Goal: Browse casually: Explore the website without a specific task or goal

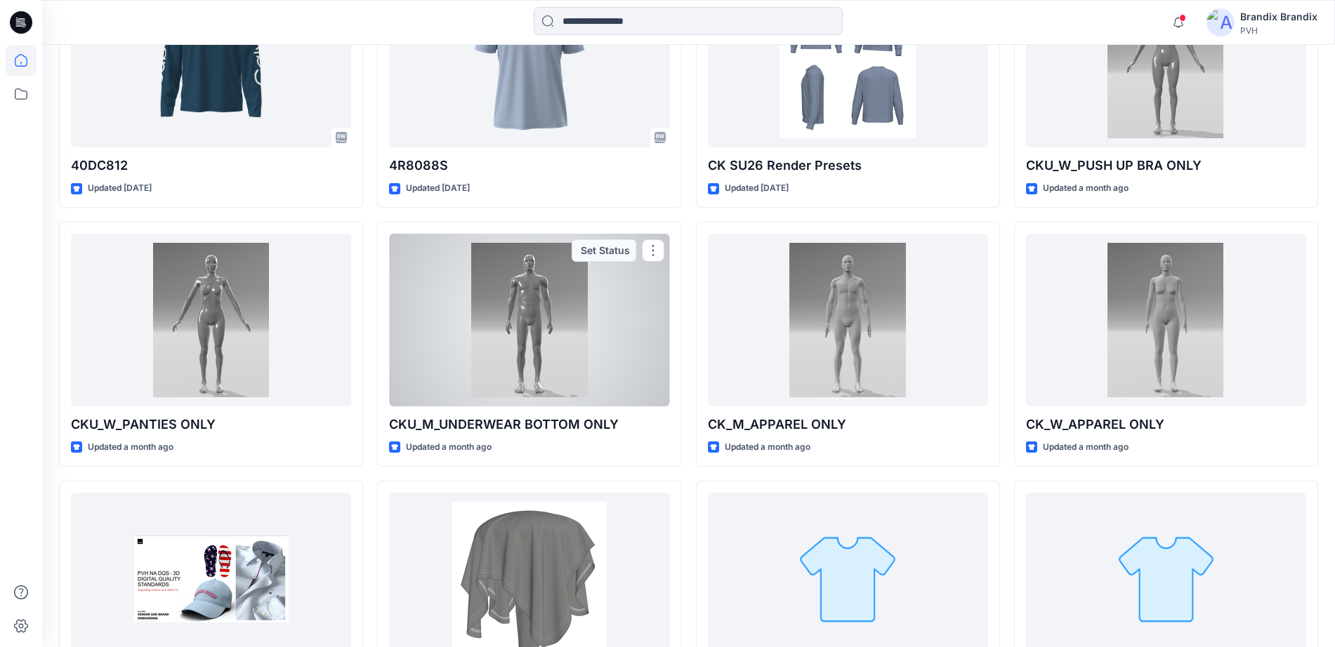
scroll to position [3596, 0]
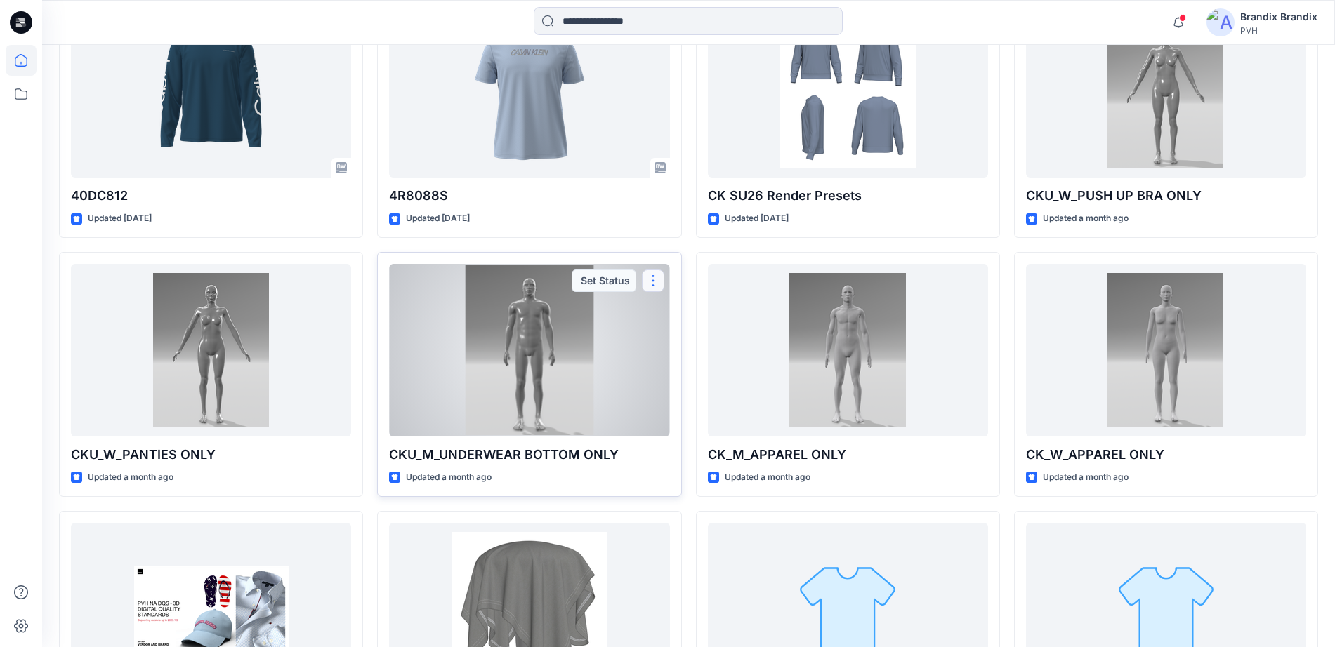
click at [657, 274] on button "button" at bounding box center [653, 281] width 22 height 22
click at [578, 324] on div at bounding box center [529, 350] width 280 height 173
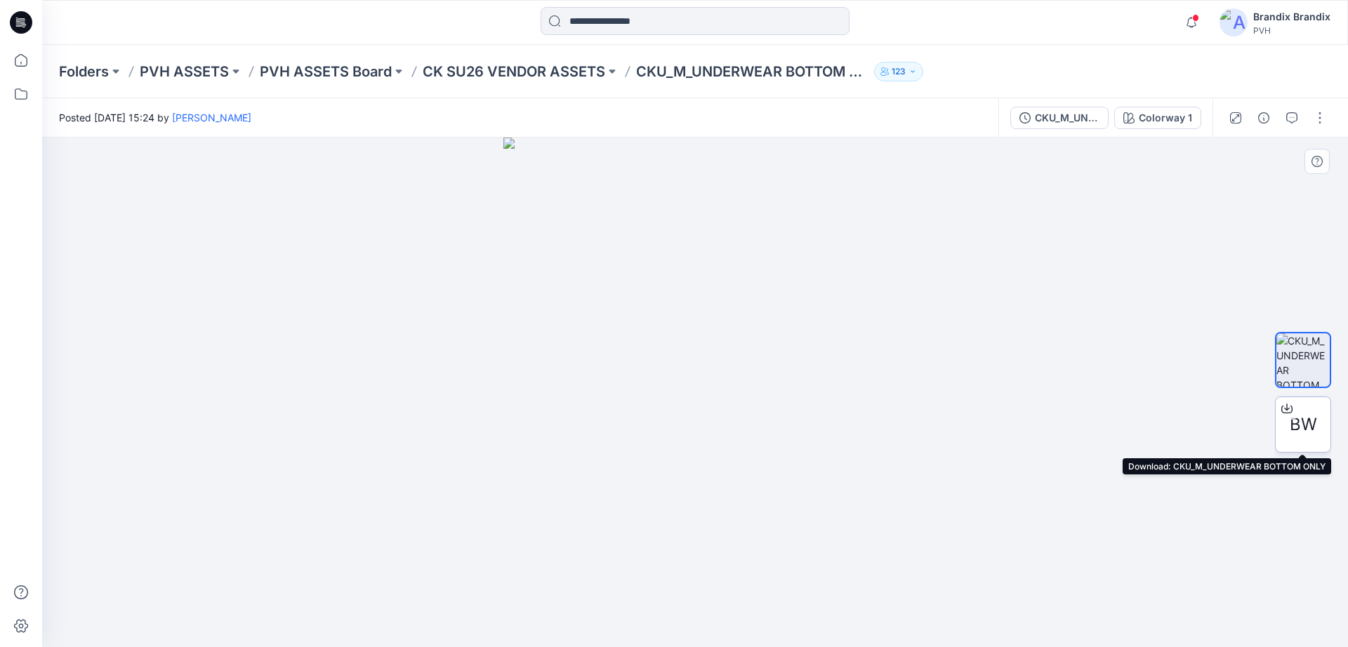
click at [1282, 407] on icon at bounding box center [1286, 410] width 11 height 8
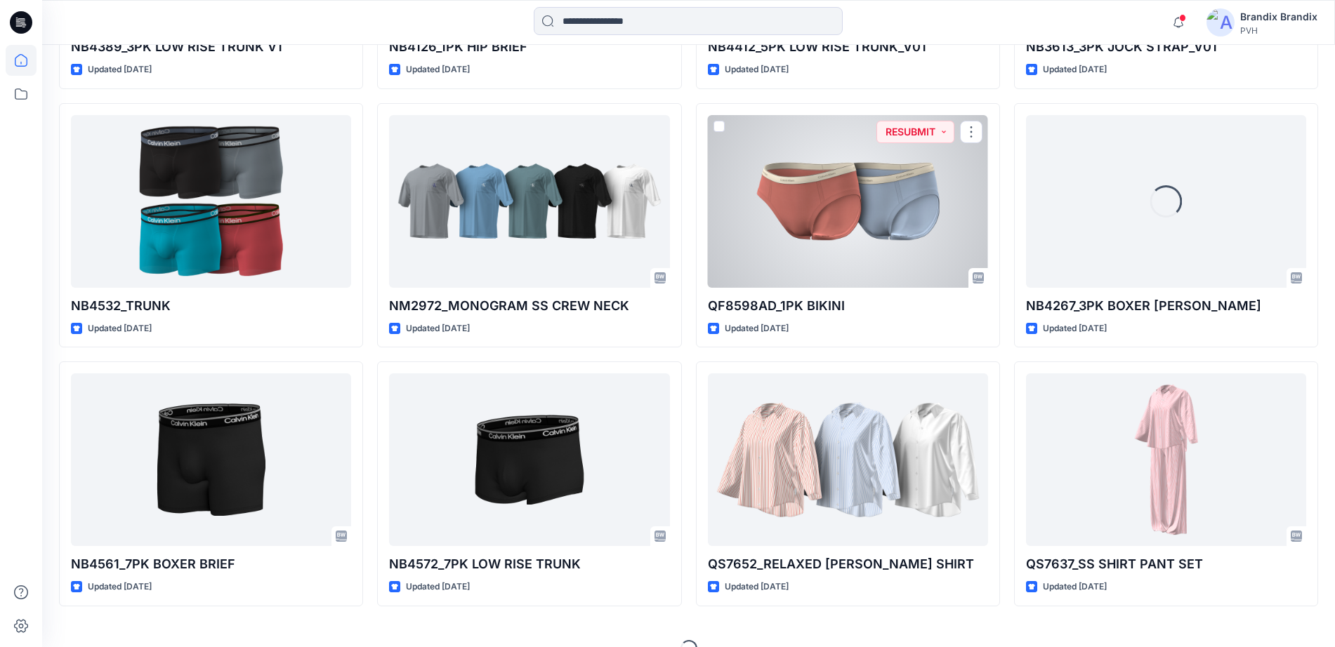
scroll to position [7653, 0]
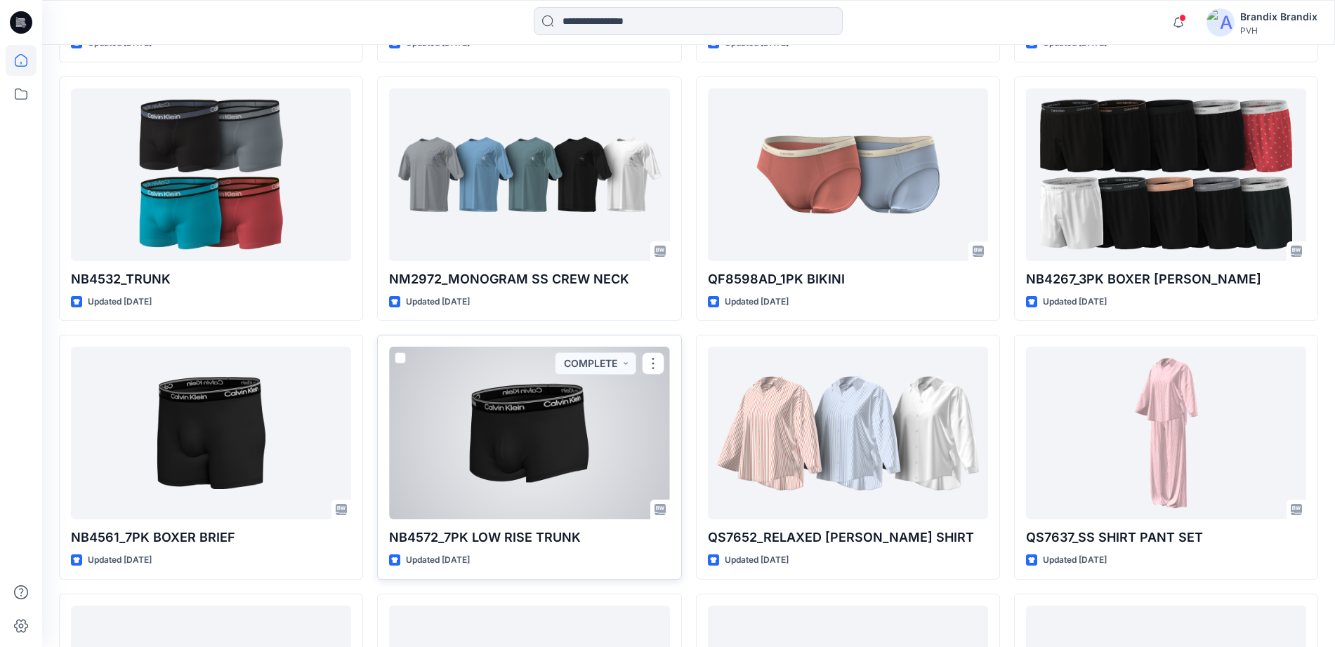
click at [498, 461] on div at bounding box center [529, 433] width 280 height 173
